Goal: Check status: Check status

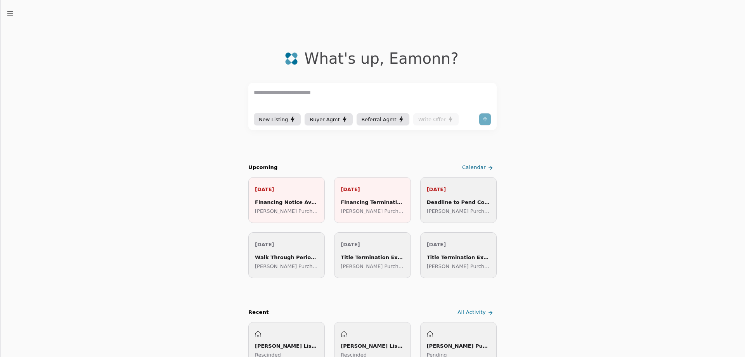
click at [12, 16] on icon "button" at bounding box center [10, 13] width 8 height 8
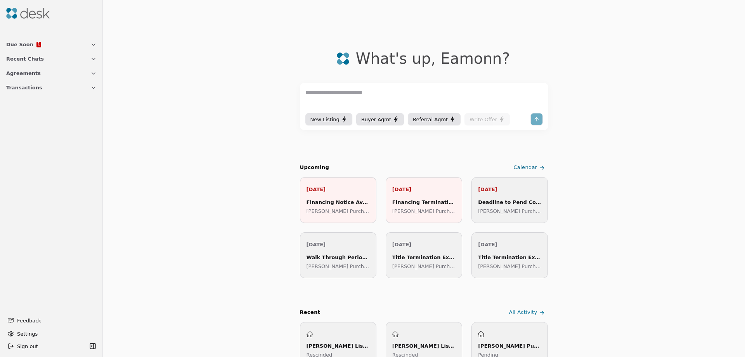
click at [15, 45] on span "Due Soon" at bounding box center [19, 44] width 27 height 8
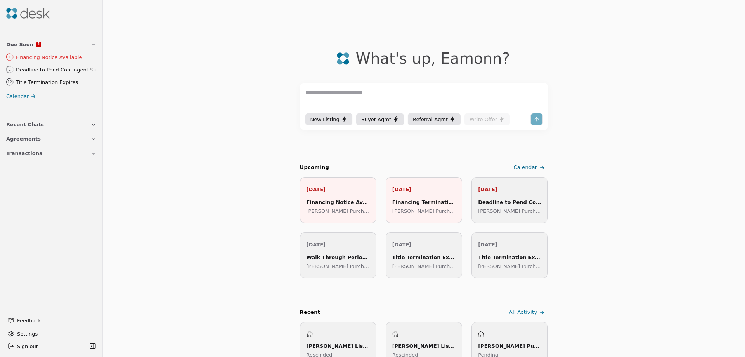
click at [41, 59] on div "Financing Notice Available" at bounding box center [56, 57] width 80 height 8
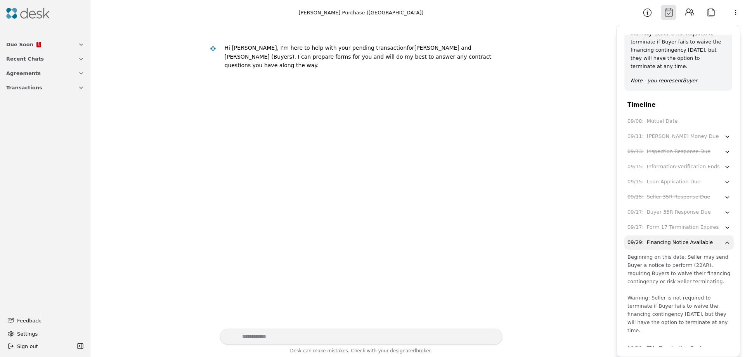
scroll to position [124, 0]
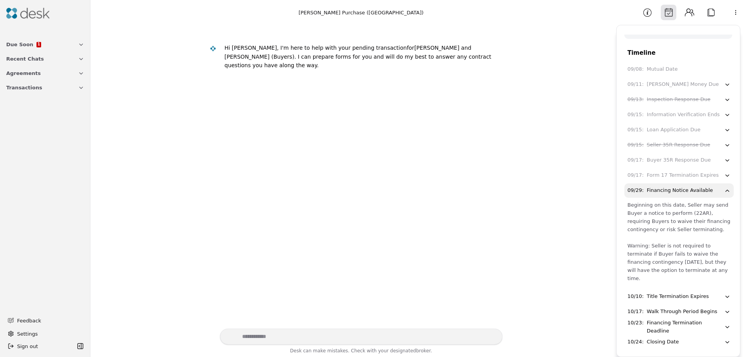
click at [665, 338] on div "Closing Date" at bounding box center [663, 342] width 32 height 8
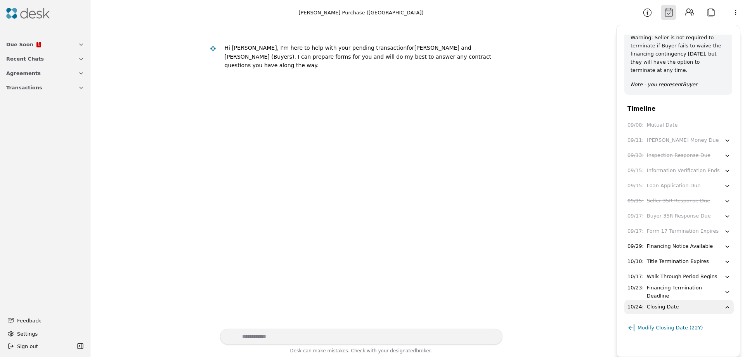
scroll to position [68, 0]
click at [656, 260] on div "Title Termination Expires" at bounding box center [678, 261] width 62 height 8
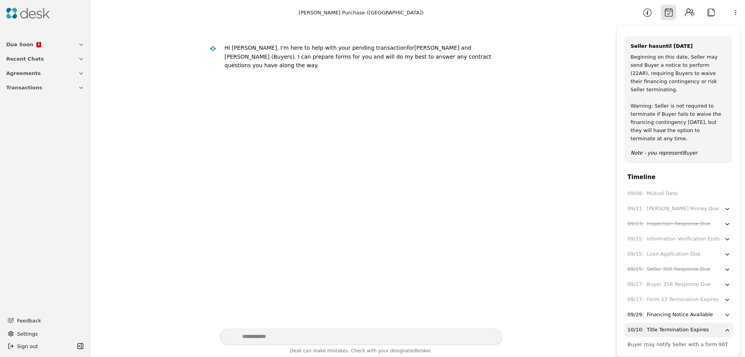
click at [17, 87] on span "Transactions" at bounding box center [24, 87] width 36 height 8
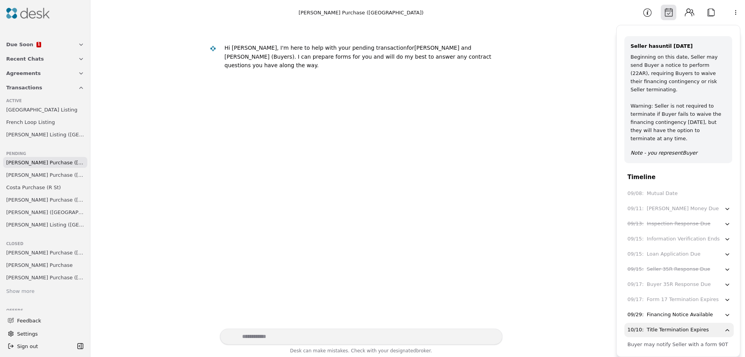
click at [36, 162] on span "[PERSON_NAME] Purchase ([GEOGRAPHIC_DATA])" at bounding box center [45, 162] width 78 height 8
